Goal: Information Seeking & Learning: Learn about a topic

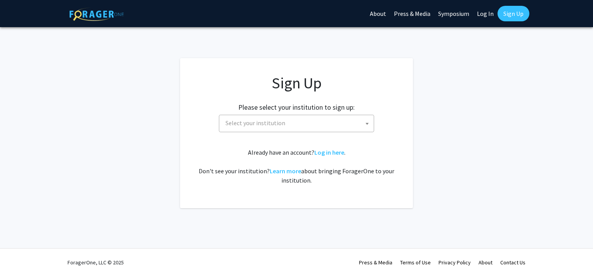
click at [322, 125] on span "Select your institution" at bounding box center [297, 123] width 151 height 16
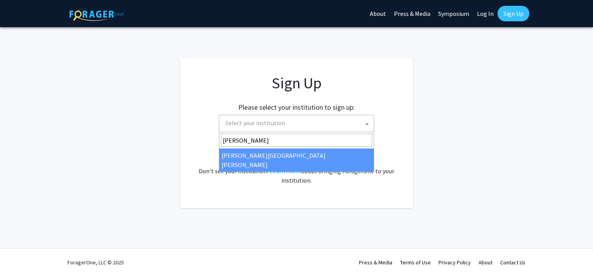
type input "john"
select select "1"
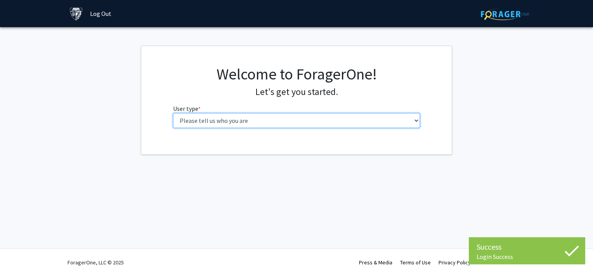
click at [255, 126] on select "Please tell us who you are Undergraduate Student Master's Student Doctoral Cand…" at bounding box center [296, 120] width 247 height 15
select select "2: masters"
click at [173, 113] on select "Please tell us who you are Undergraduate Student Master's Student Doctoral Cand…" at bounding box center [296, 120] width 247 height 15
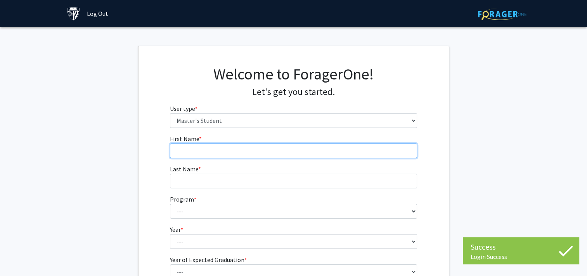
click at [257, 152] on input "First Name * required" at bounding box center [293, 151] width 247 height 15
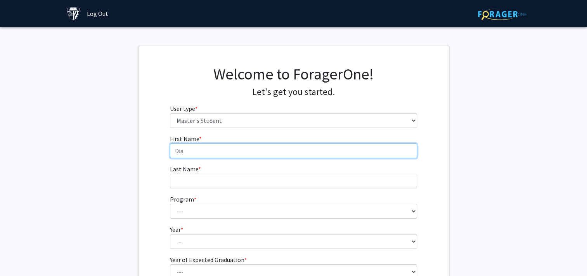
type input "Diana"
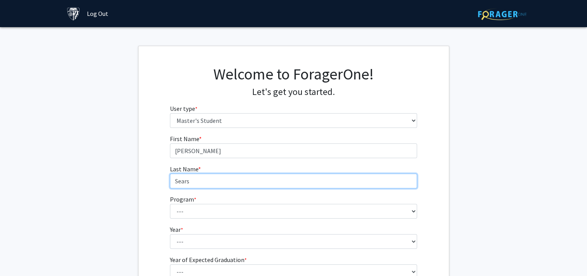
type input "Sears"
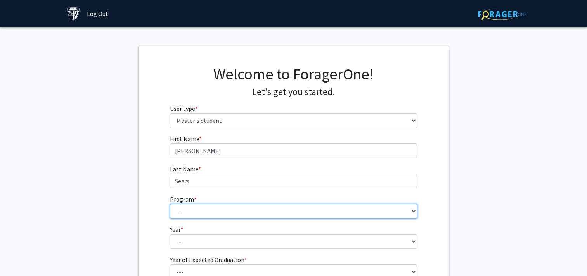
click at [219, 217] on select "--- Anatomy Education Applied and Computational Mathematics Applied Biomedical …" at bounding box center [293, 211] width 247 height 15
select select "142: 141"
click at [170, 204] on select "--- Anatomy Education Applied and Computational Mathematics Applied Biomedical …" at bounding box center [293, 211] width 247 height 15
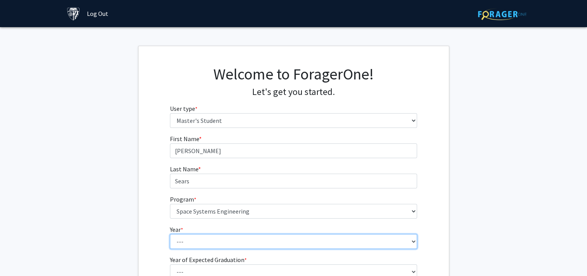
click at [183, 241] on select "--- First Year Second Year" at bounding box center [293, 241] width 247 height 15
select select "1: first_year"
click at [170, 234] on select "--- First Year Second Year" at bounding box center [293, 241] width 247 height 15
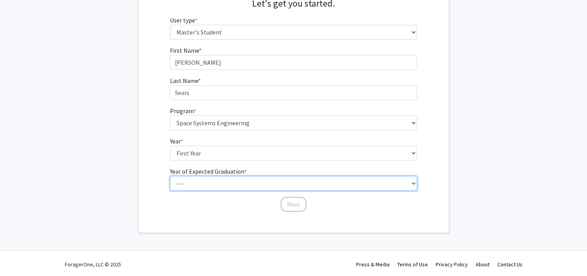
click at [198, 178] on select "--- 2025 2026 2027 2028 2029 2030 2031 2032 2033 2034" at bounding box center [293, 183] width 247 height 15
select select "3: 2027"
click at [170, 176] on select "--- 2025 2026 2027 2028 2029 2030 2031 2032 2033 2034" at bounding box center [293, 183] width 247 height 15
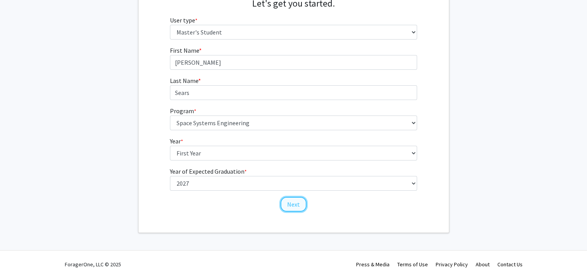
click at [286, 202] on button "Next" at bounding box center [294, 204] width 26 height 15
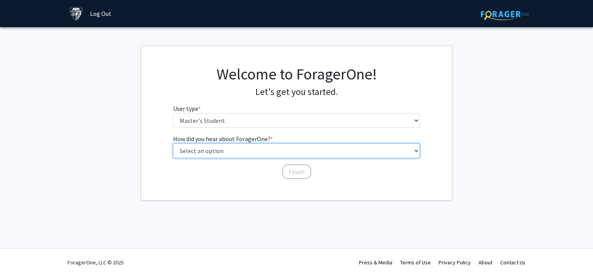
click at [272, 151] on select "Select an option Peer/student recommendation Faculty/staff recommendation Unive…" at bounding box center [296, 151] width 247 height 15
select select "3: university_website"
click at [173, 144] on select "Select an option Peer/student recommendation Faculty/staff recommendation Unive…" at bounding box center [296, 151] width 247 height 15
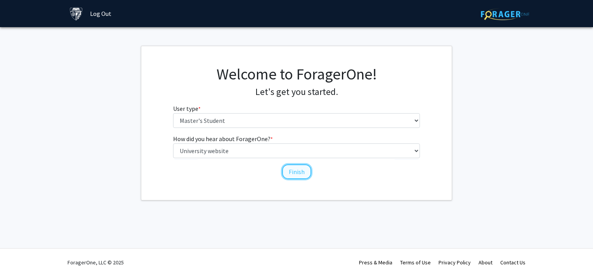
click at [299, 173] on button "Finish" at bounding box center [296, 172] width 29 height 15
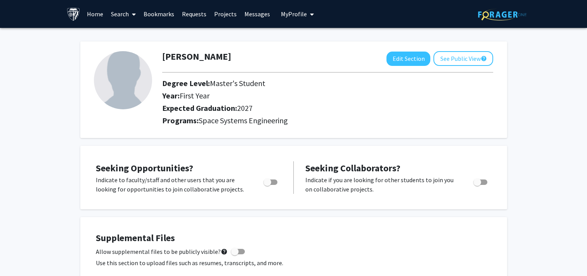
click at [270, 179] on span "Toggle" at bounding box center [268, 183] width 8 height 8
click at [267, 185] on input "Are you actively seeking opportunities?" at bounding box center [267, 185] width 0 height 0
checkbox input "true"
click at [479, 179] on span "Toggle" at bounding box center [478, 183] width 8 height 8
click at [477, 185] on input "Would you like to receive other student requests to work with you?" at bounding box center [477, 185] width 0 height 0
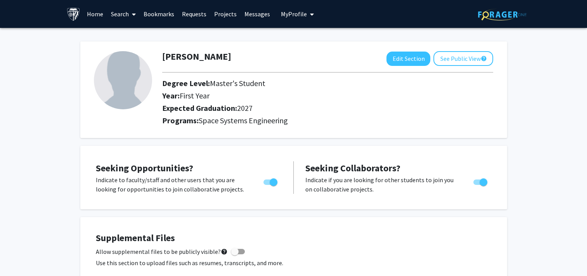
click at [477, 176] on div "Toggle" at bounding box center [480, 181] width 21 height 12
click at [478, 185] on label "Toggle" at bounding box center [478, 182] width 17 height 9
click at [477, 185] on input "Would you like to receive other student requests to work with you?" at bounding box center [477, 185] width 0 height 0
checkbox input "false"
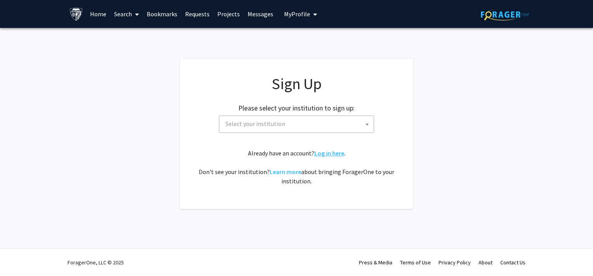
click at [328, 154] on link "Log in here" at bounding box center [329, 153] width 30 height 8
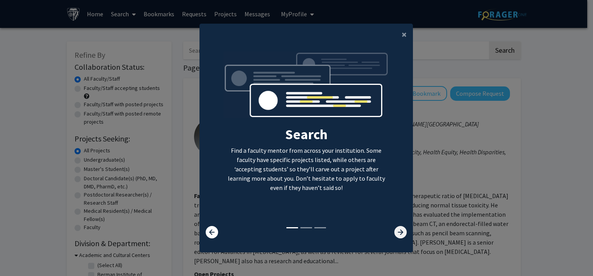
click at [399, 231] on icon at bounding box center [400, 232] width 12 height 12
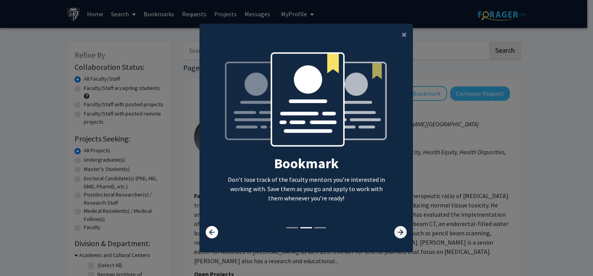
click at [399, 231] on icon at bounding box center [400, 232] width 12 height 12
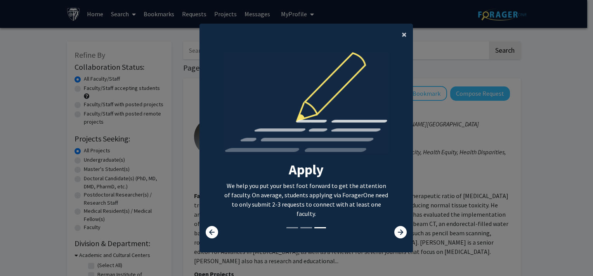
click at [402, 35] on span "×" at bounding box center [404, 34] width 5 height 12
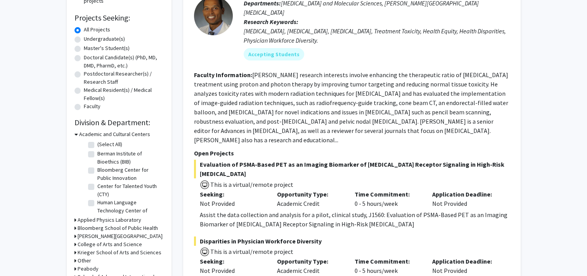
scroll to position [130, 0]
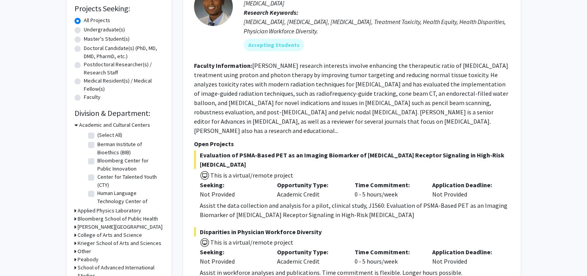
click at [99, 39] on label "Master's Student(s)" at bounding box center [107, 39] width 46 height 8
click at [89, 39] on input "Master's Student(s)" at bounding box center [86, 37] width 5 height 5
radio input "true"
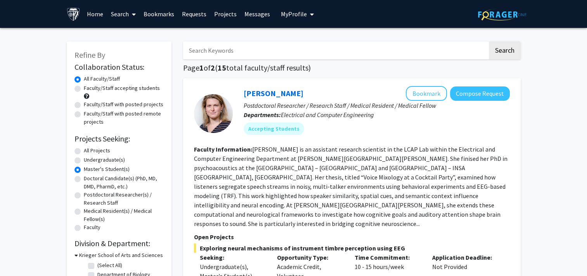
click at [84, 116] on label "Faculty/Staff with posted remote projects" at bounding box center [124, 118] width 80 height 16
click at [84, 115] on input "Faculty/Staff with posted remote projects" at bounding box center [86, 112] width 5 height 5
radio input "true"
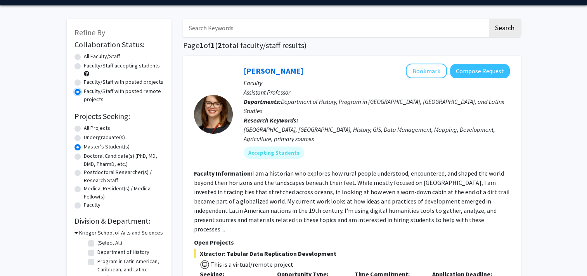
scroll to position [127, 0]
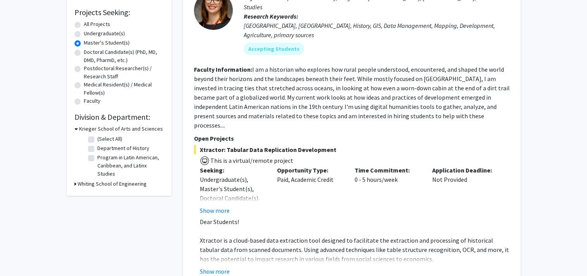
click at [75, 184] on icon at bounding box center [76, 184] width 2 height 8
click at [97, 195] on label "Electrical and Computer Engineering" at bounding box center [129, 198] width 64 height 16
click at [97, 195] on input "Electrical and Computer Engineering" at bounding box center [99, 192] width 5 height 5
checkbox input "true"
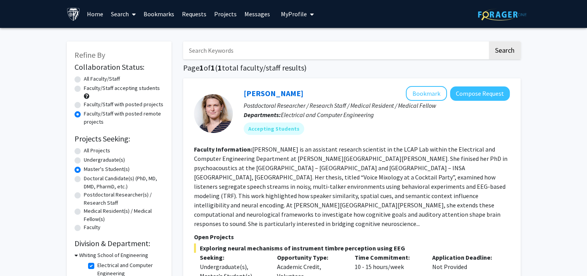
click at [84, 79] on label "All Faculty/Staff" at bounding box center [102, 79] width 36 height 8
click at [84, 79] on input "All Faculty/Staff" at bounding box center [86, 77] width 5 height 5
radio input "true"
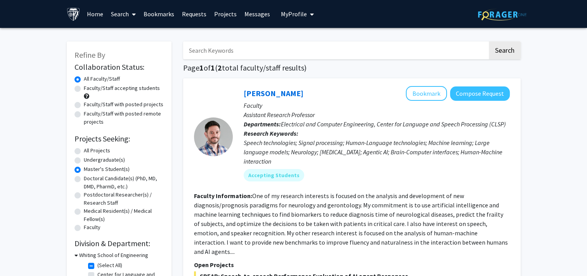
click at [99, 151] on label "All Projects" at bounding box center [97, 151] width 26 height 8
click at [89, 151] on input "All Projects" at bounding box center [86, 149] width 5 height 5
radio input "true"
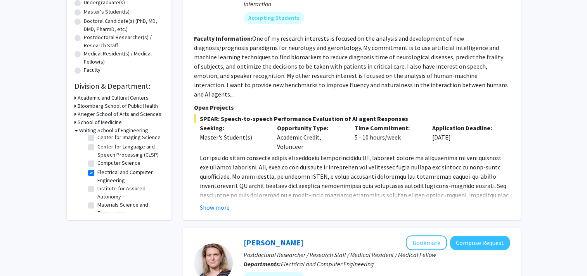
scroll to position [37, 0]
click at [97, 183] on label "Electrical and Computer Engineering" at bounding box center [129, 178] width 64 height 16
click at [97, 175] on input "Electrical and Computer Engineering" at bounding box center [99, 172] width 5 height 5
checkbox input "false"
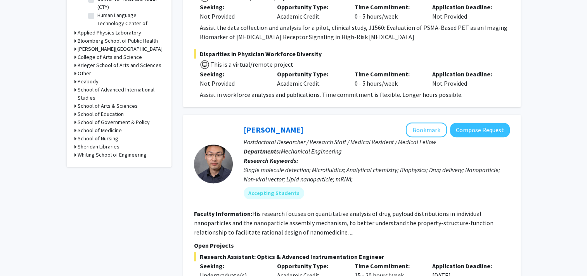
scroll to position [310, 0]
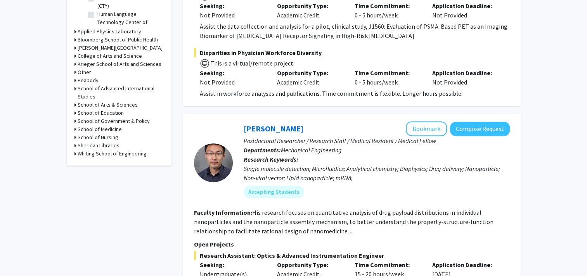
click at [79, 152] on h3 "Whiting School of Engineering" at bounding box center [112, 154] width 69 height 8
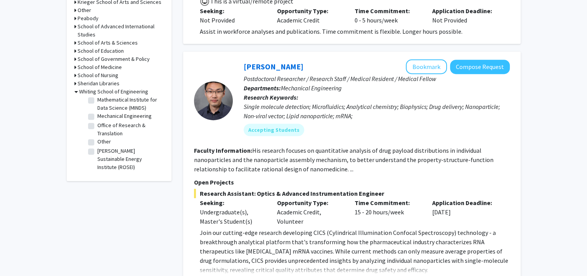
scroll to position [383, 0]
click at [94, 121] on fg-checkbox "Mechanical Engineering Mechanical Engineering" at bounding box center [125, 116] width 74 height 9
click at [97, 120] on label "Mechanical Engineering" at bounding box center [124, 116] width 54 height 8
click at [97, 117] on input "Mechanical Engineering" at bounding box center [99, 114] width 5 height 5
checkbox input "true"
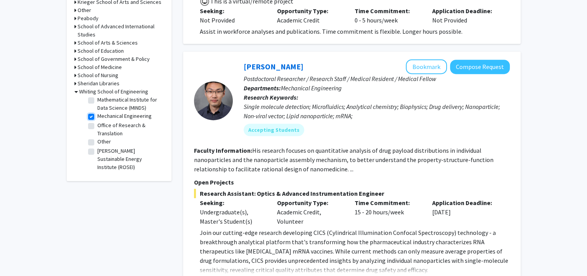
checkbox input "true"
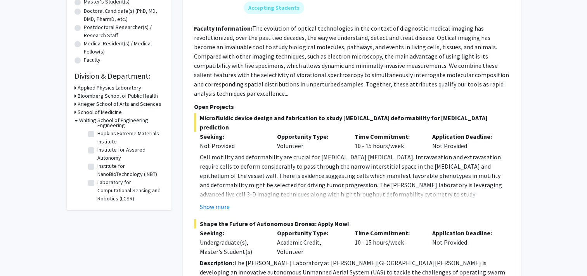
scroll to position [65, 0]
click at [97, 134] on label "Hopkins Extreme Materials Institute" at bounding box center [129, 137] width 64 height 16
click at [97, 134] on input "Hopkins Extreme Materials Institute" at bounding box center [99, 131] width 5 height 5
checkbox input "true"
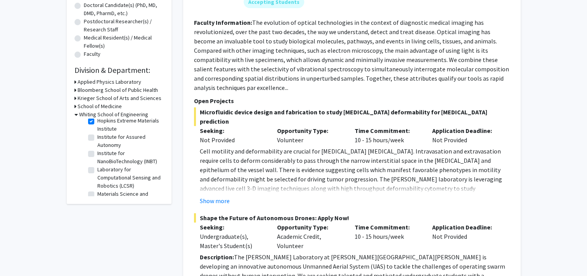
scroll to position [70, 0]
click at [97, 155] on label "Institute for NanoBioTechnology (INBT)" at bounding box center [129, 159] width 64 height 16
click at [97, 155] on input "Institute for NanoBioTechnology (INBT)" at bounding box center [99, 153] width 5 height 5
checkbox input "true"
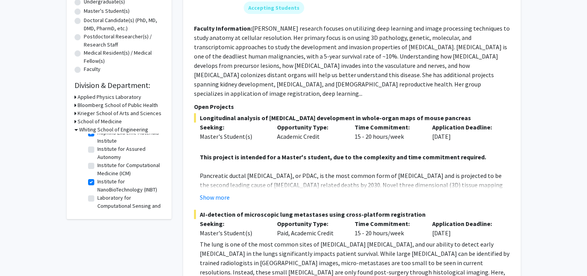
scroll to position [117, 0]
click at [97, 158] on label "Institute for Assured Autonomy" at bounding box center [129, 152] width 64 height 16
click at [97, 149] on input "Institute for Assured Autonomy" at bounding box center [99, 146] width 5 height 5
checkbox input "true"
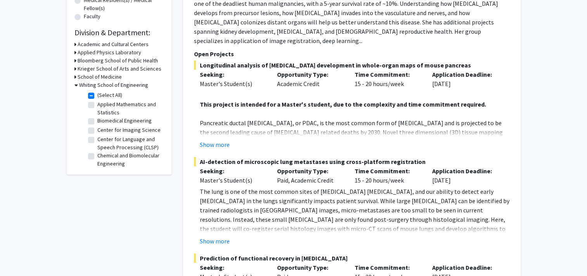
click at [97, 94] on label "(Select All)" at bounding box center [109, 95] width 25 height 8
click at [97, 94] on input "(Select All)" at bounding box center [99, 93] width 5 height 5
checkbox input "false"
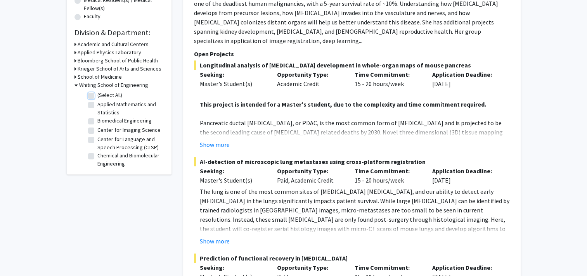
checkbox input "false"
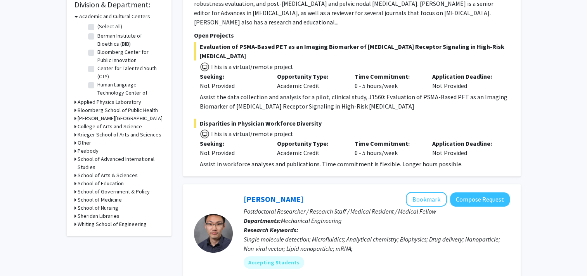
scroll to position [249, 0]
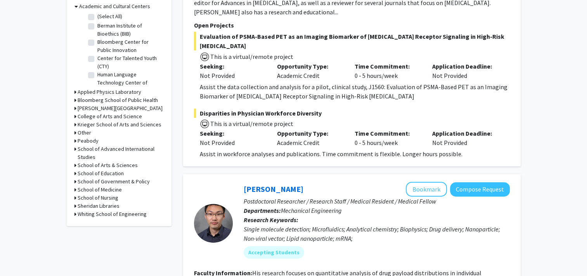
click at [84, 213] on h3 "Whiting School of Engineering" at bounding box center [112, 214] width 69 height 8
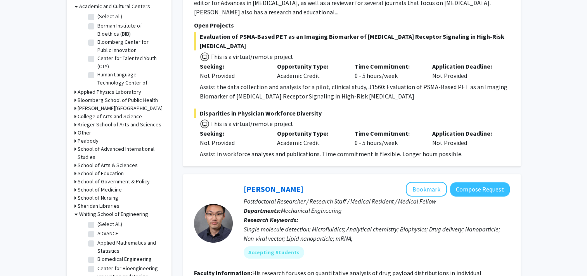
click at [97, 225] on label "(Select All)" at bounding box center [109, 224] width 25 height 8
click at [97, 225] on input "(Select All)" at bounding box center [99, 222] width 5 height 5
checkbox input "true"
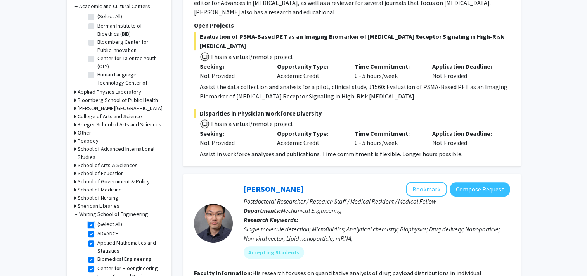
checkbox input "true"
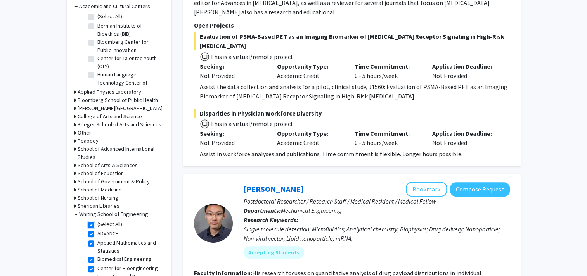
checkbox input "true"
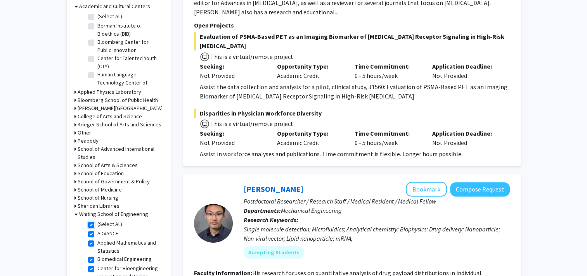
checkbox input "true"
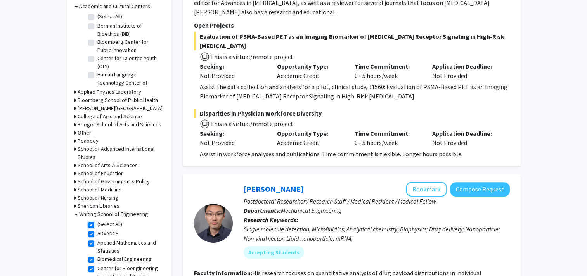
checkbox input "true"
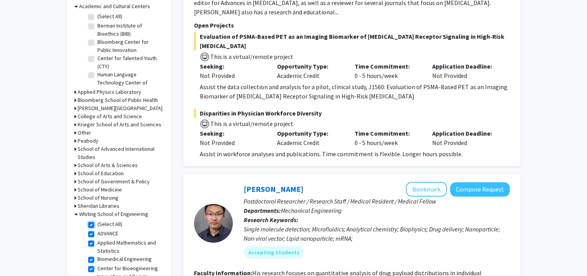
checkbox input "true"
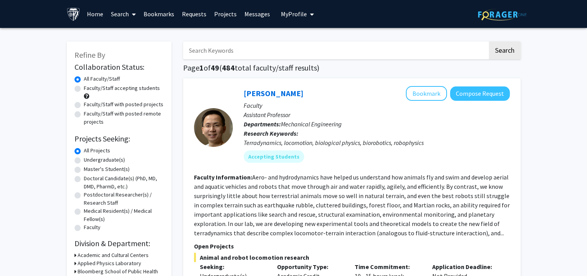
click at [84, 114] on label "Faculty/Staff with posted remote projects" at bounding box center [124, 118] width 80 height 16
click at [84, 114] on input "Faculty/Staff with posted remote projects" at bounding box center [86, 112] width 5 height 5
radio input "true"
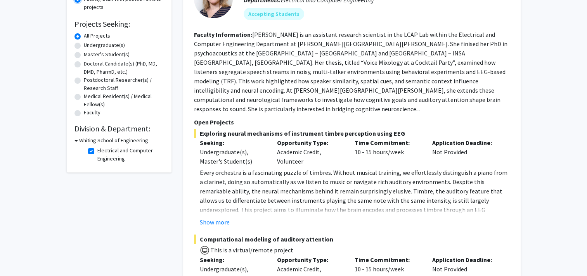
scroll to position [116, 0]
click at [207, 217] on button "Show more" at bounding box center [215, 221] width 30 height 9
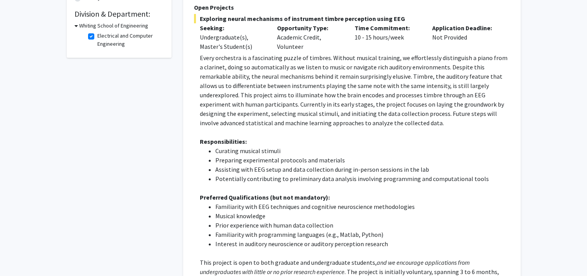
scroll to position [231, 0]
